Goal: Task Accomplishment & Management: Manage account settings

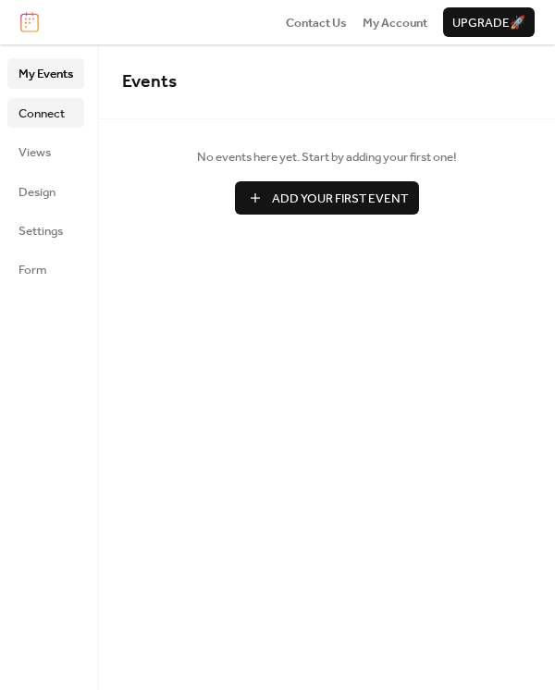
click at [67, 116] on link "Connect" at bounding box center [45, 113] width 77 height 30
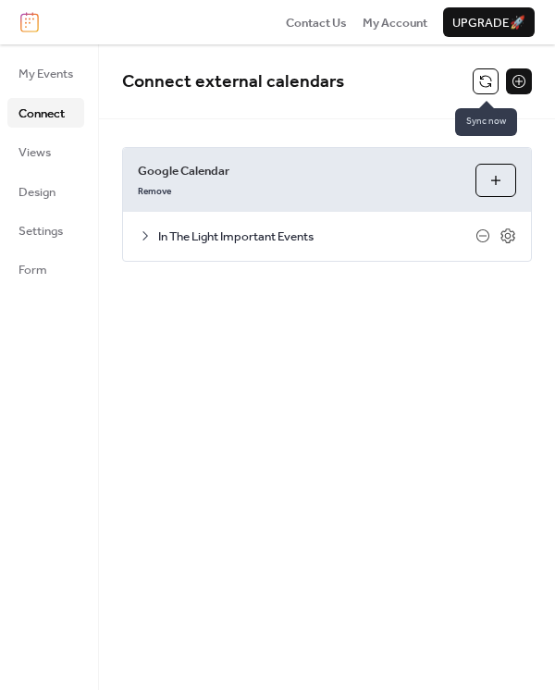
click at [479, 79] on button at bounding box center [485, 81] width 26 height 26
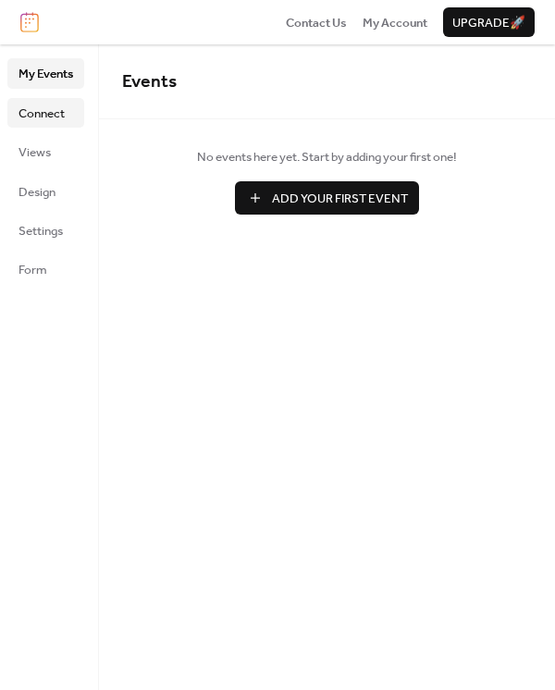
click at [68, 116] on link "Connect" at bounding box center [45, 113] width 77 height 30
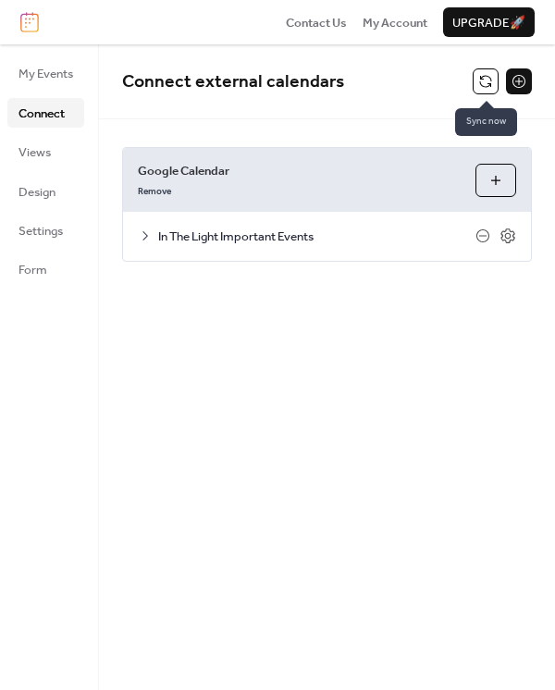
click at [491, 81] on button at bounding box center [485, 81] width 26 height 26
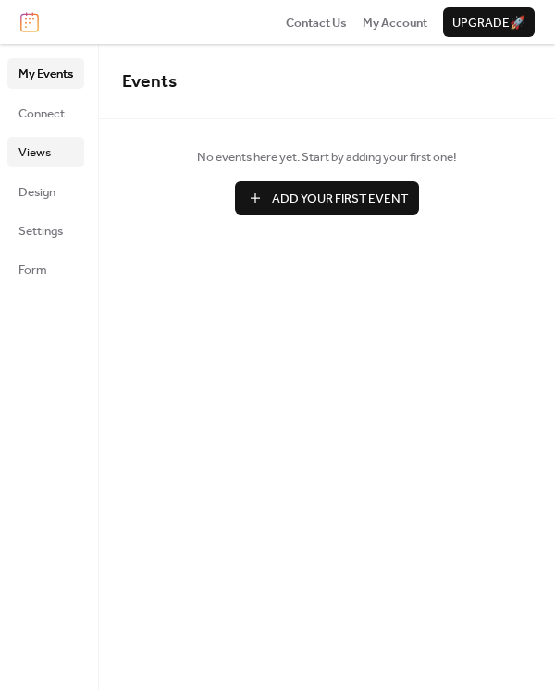
click at [33, 146] on span "Views" at bounding box center [34, 152] width 32 height 18
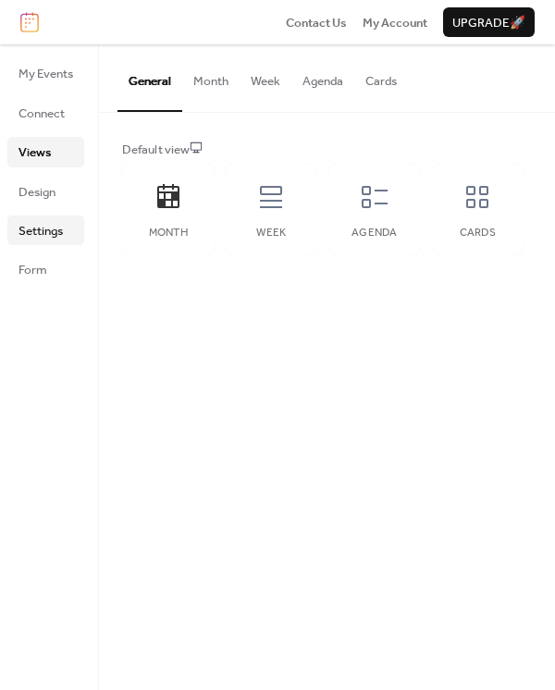
click at [55, 227] on span "Settings" at bounding box center [40, 231] width 44 height 18
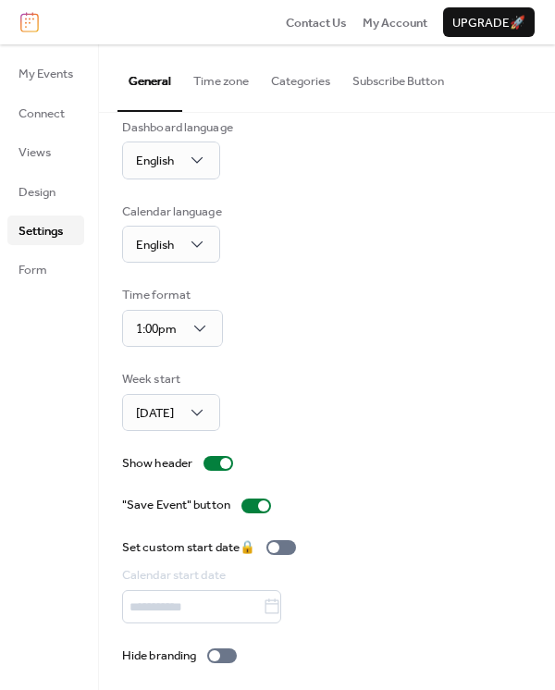
scroll to position [23, 0]
click at [45, 191] on span "Design" at bounding box center [36, 192] width 37 height 18
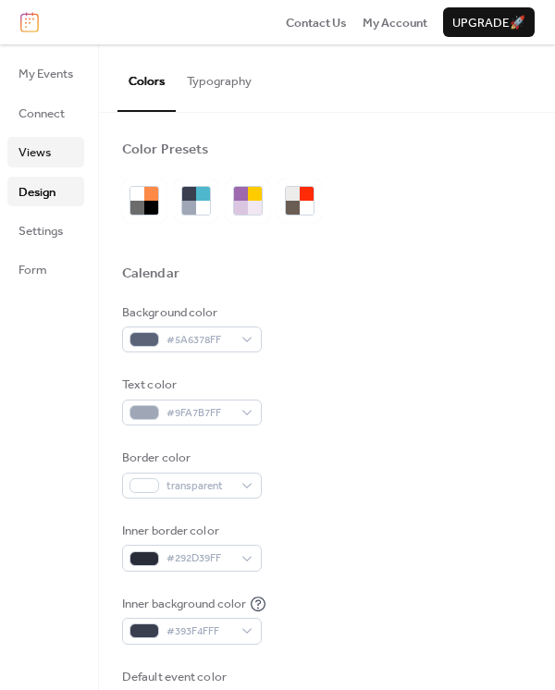
click at [46, 162] on span "Views" at bounding box center [34, 152] width 32 height 18
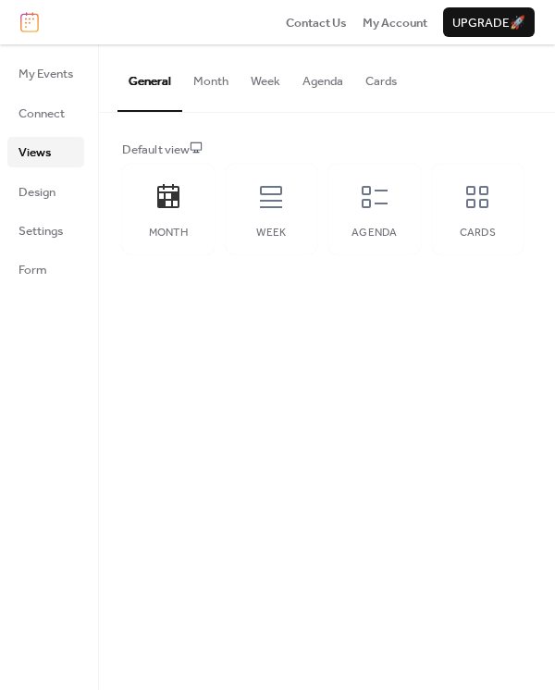
click at [206, 88] on button "Month" at bounding box center [210, 76] width 57 height 65
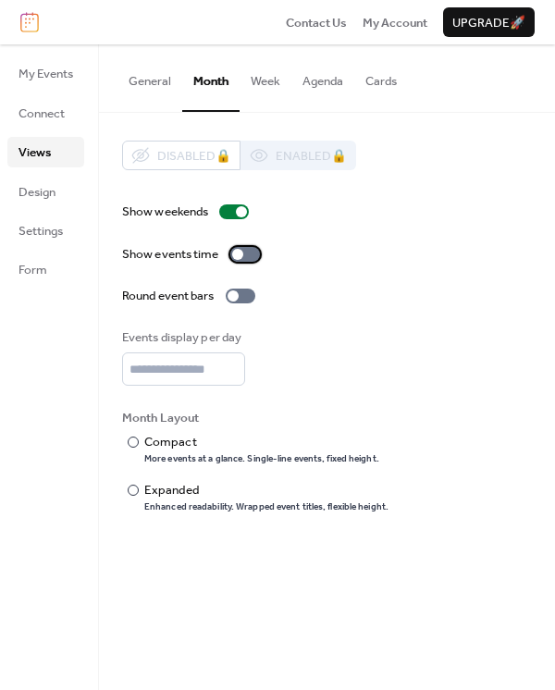
click at [246, 251] on div at bounding box center [245, 254] width 30 height 15
click at [170, 486] on div "Expanded" at bounding box center [264, 490] width 240 height 18
click at [57, 82] on span "My Events" at bounding box center [45, 74] width 55 height 18
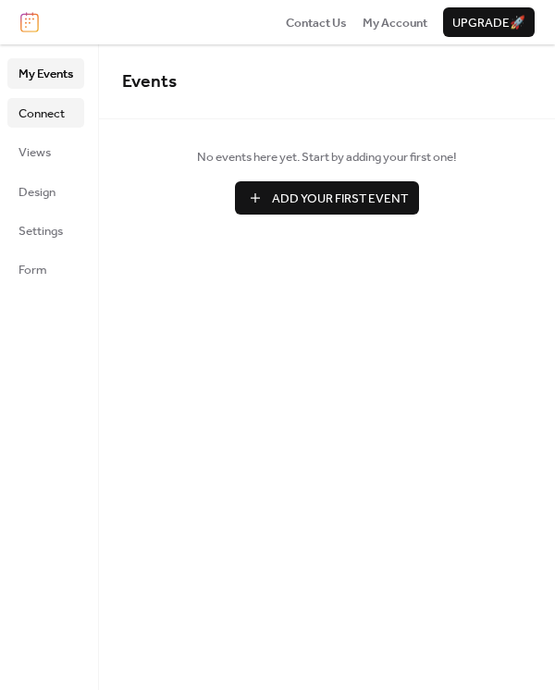
click at [59, 113] on span "Connect" at bounding box center [41, 113] width 46 height 18
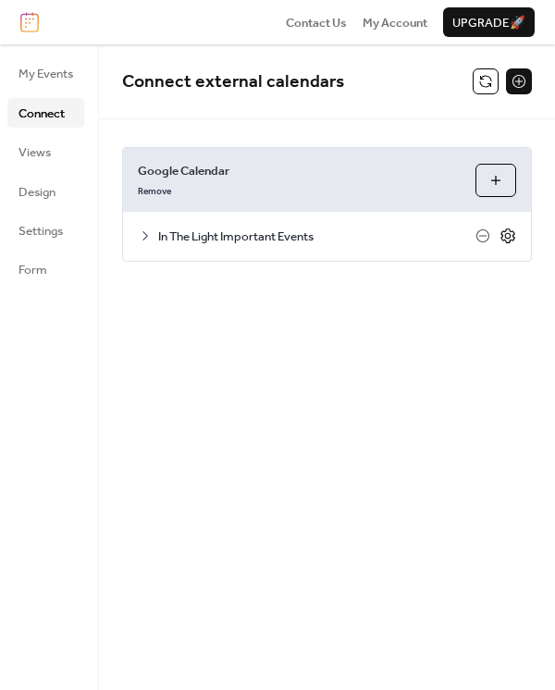
click at [505, 237] on icon at bounding box center [508, 236] width 6 height 6
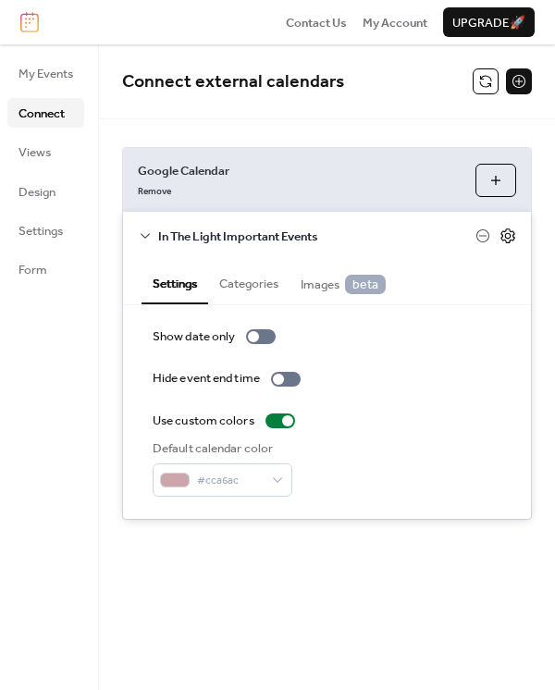
click at [505, 237] on icon at bounding box center [508, 236] width 6 height 6
